Goal: Task Accomplishment & Management: Manage account settings

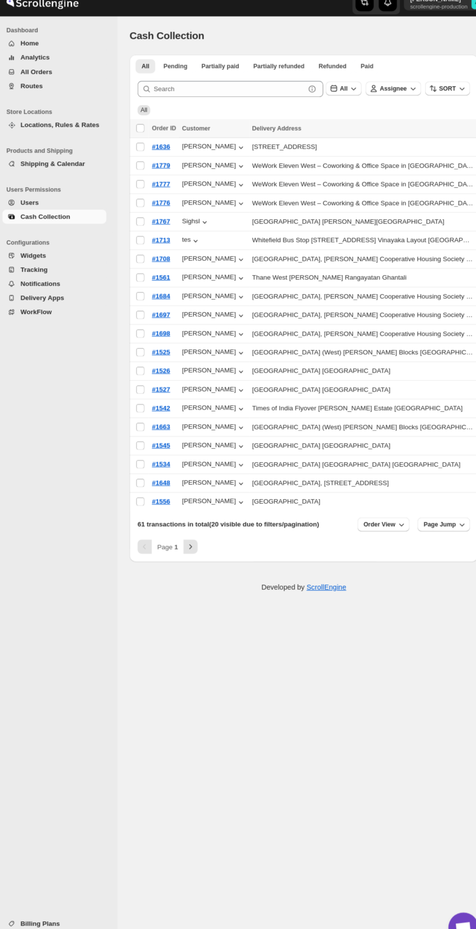
click at [43, 205] on span "Users" at bounding box center [63, 207] width 81 height 10
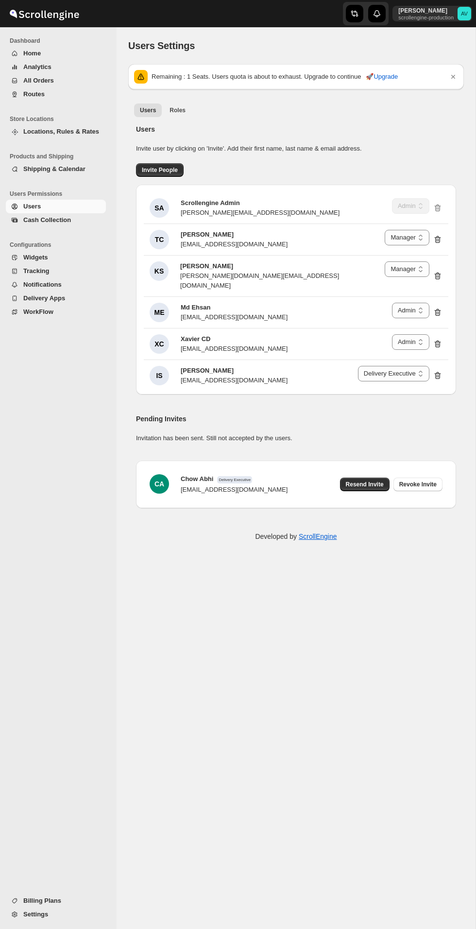
select select "637b767fbaab0276b10c91d5"
select select "637b767fbaab0276b10c91d7"
select select "637b767fbaab0276b10c91d5"
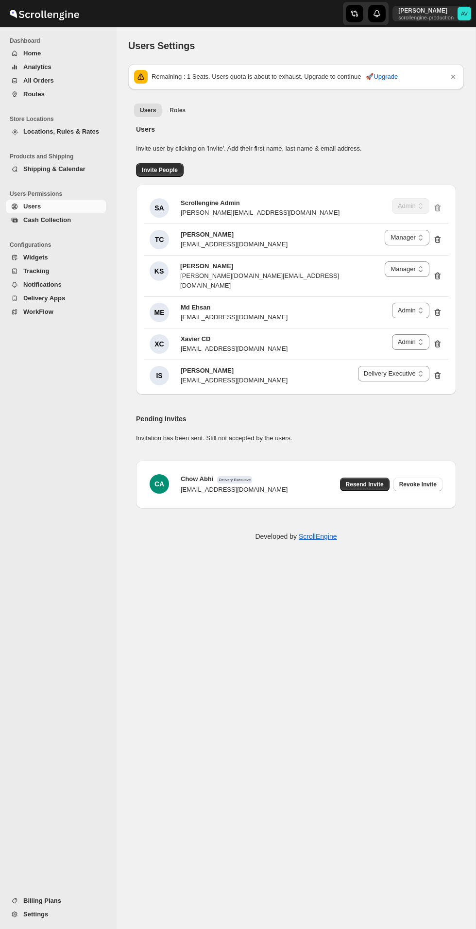
select select "637b767fbaab0276b10c91d5"
select select "637b767fbaab0276b10c91d7"
